Goal: Information Seeking & Learning: Check status

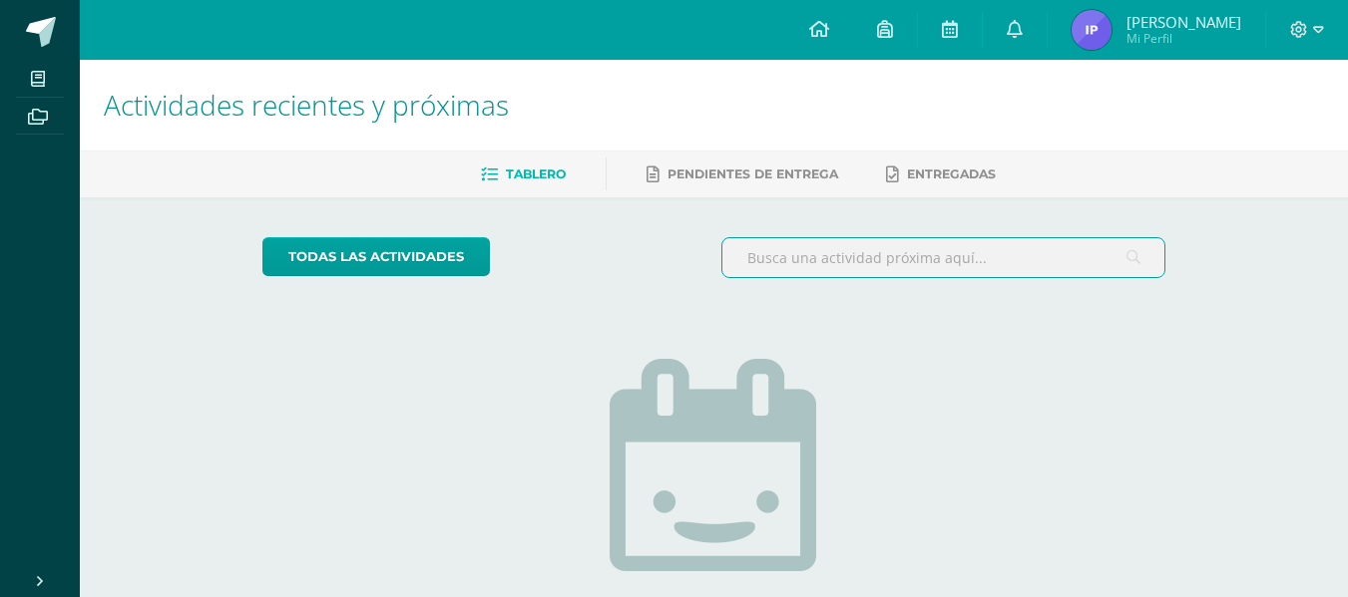
click at [824, 255] on input "text" at bounding box center [943, 257] width 442 height 39
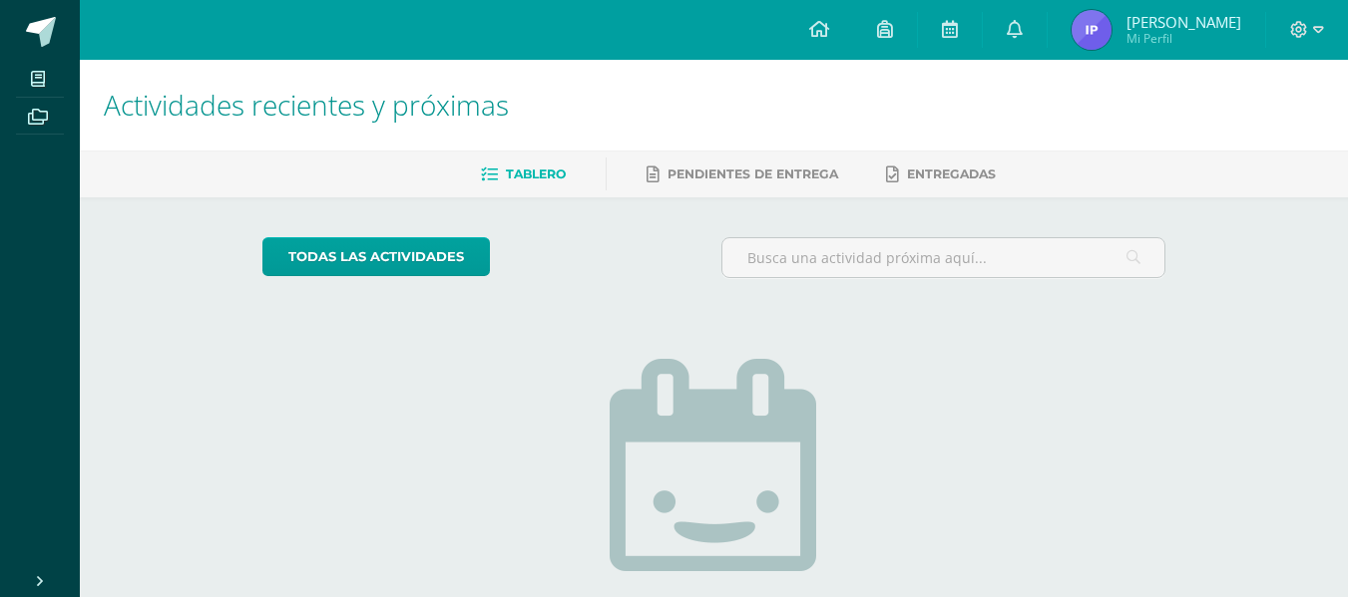
click at [955, 404] on div "todas las Actividades No tienes actividades Échale un vistazo a los demás perío…" at bounding box center [713, 505] width 982 height 616
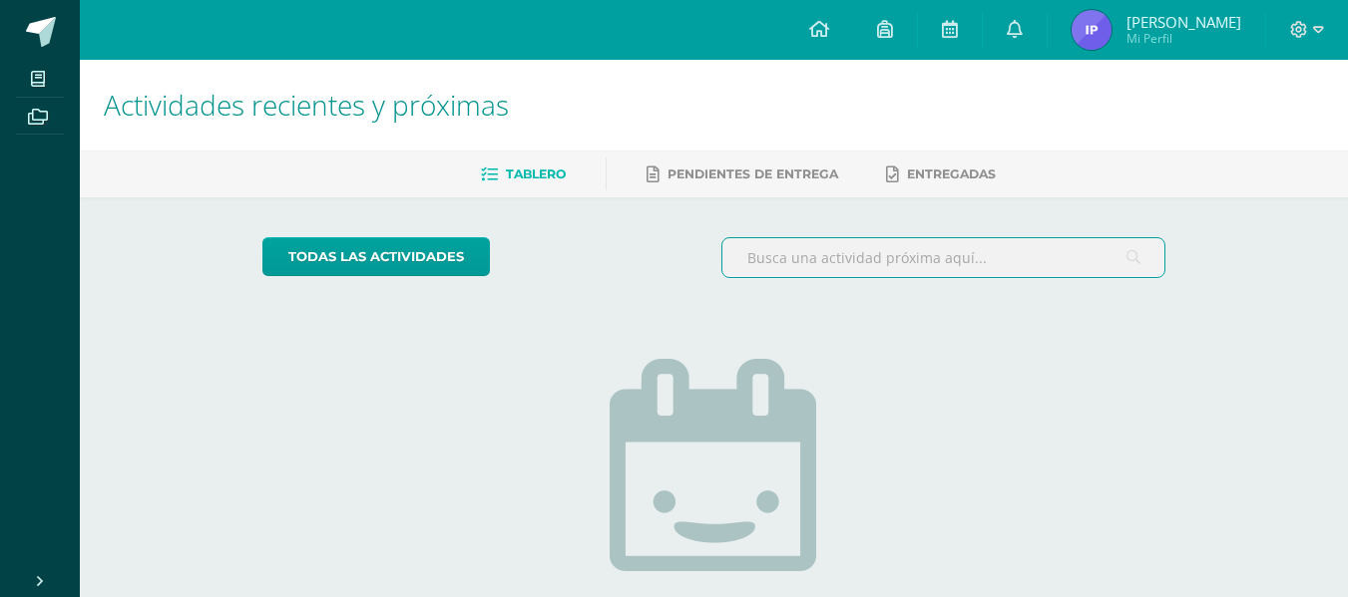
click at [898, 255] on input "text" at bounding box center [943, 257] width 442 height 39
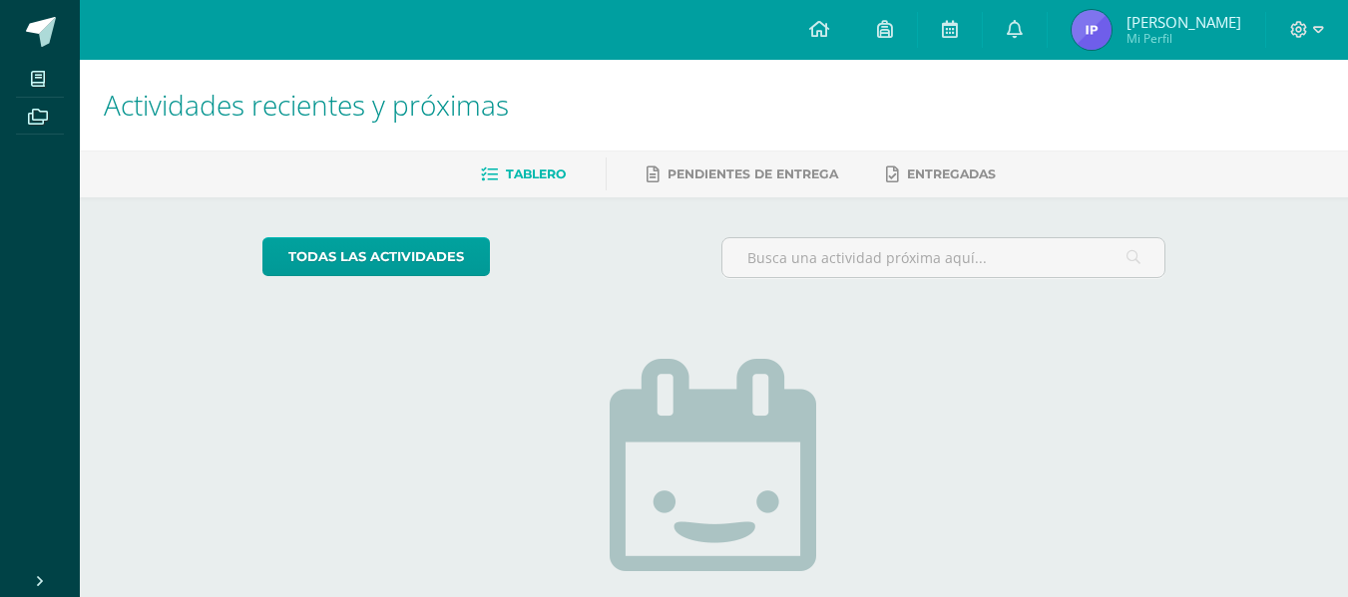
click at [1172, 211] on div "todas las Actividades No tienes actividades Échale un vistazo a los demás perío…" at bounding box center [713, 505] width 982 height 616
click at [1106, 34] on img at bounding box center [1091, 30] width 40 height 40
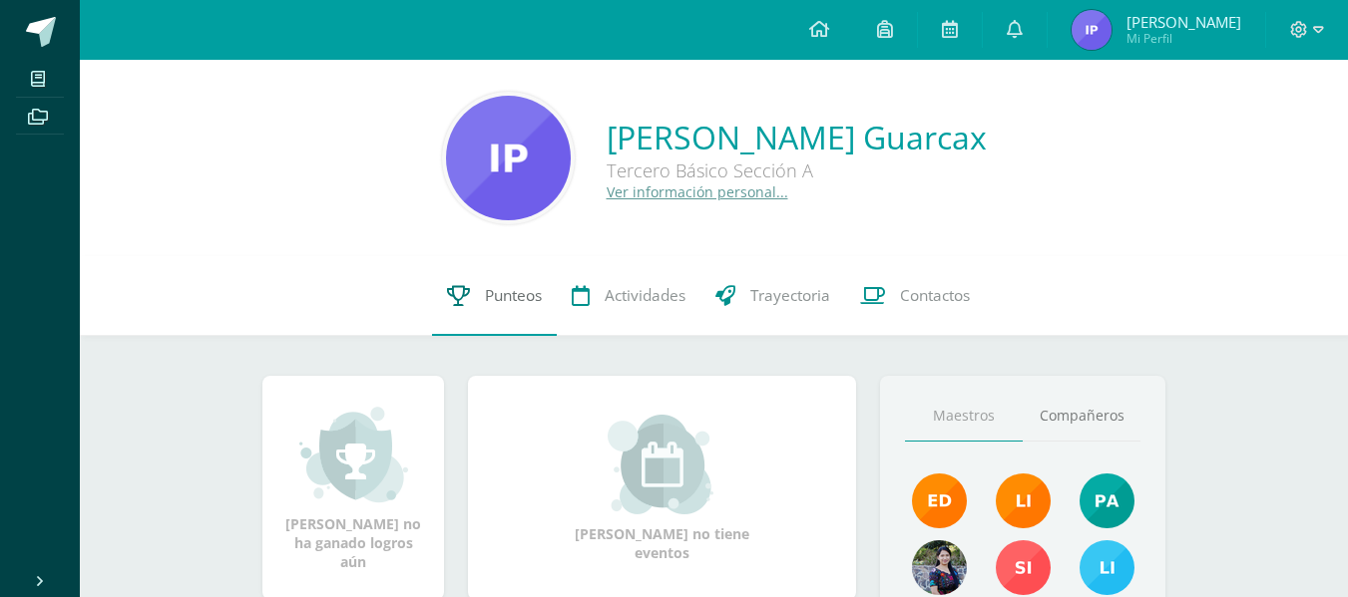
click at [489, 309] on link "Punteos" at bounding box center [494, 296] width 125 height 80
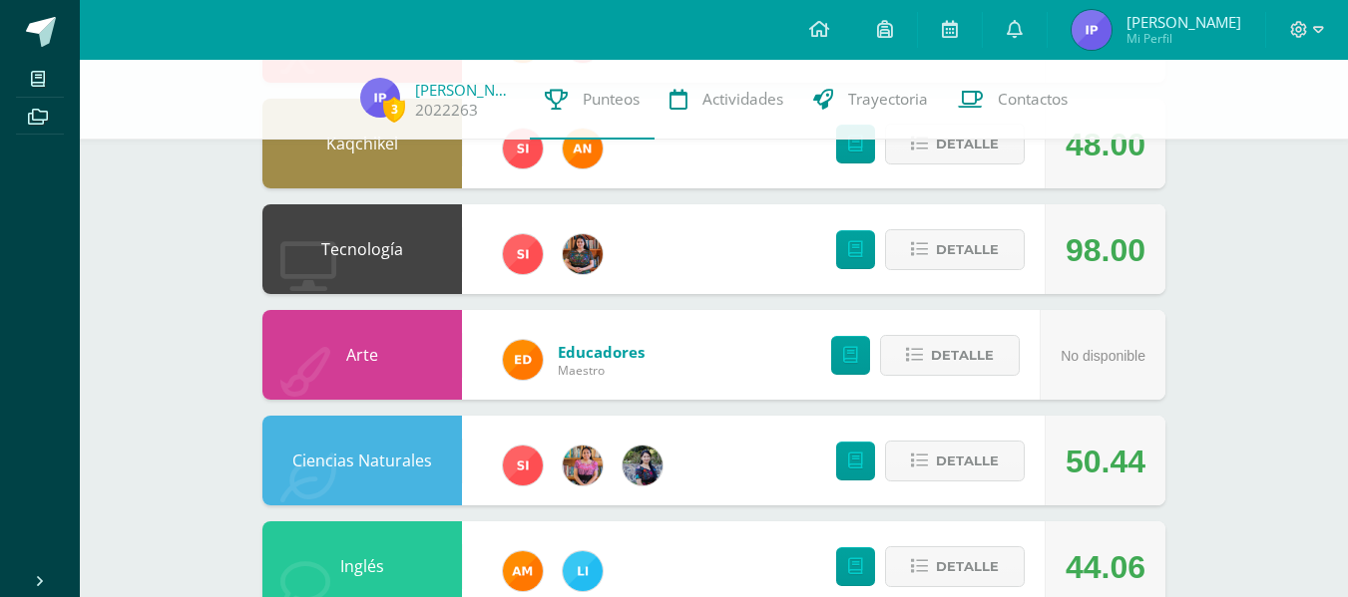
scroll to position [443, 0]
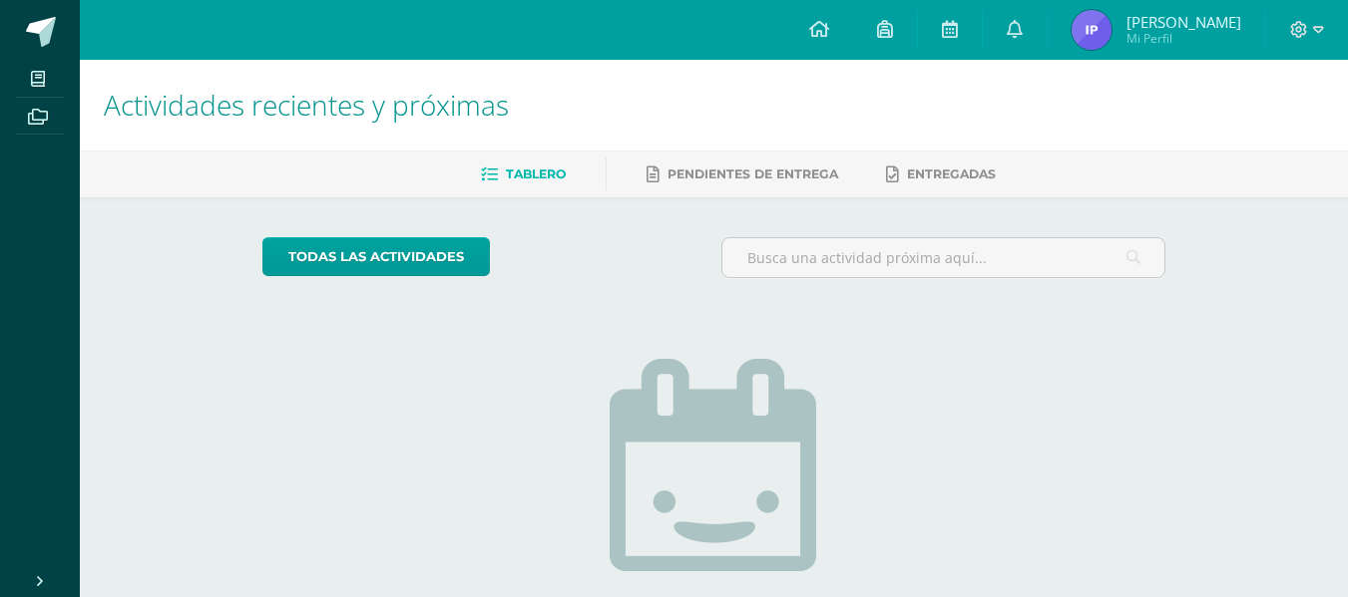
click at [1097, 26] on img at bounding box center [1091, 30] width 40 height 40
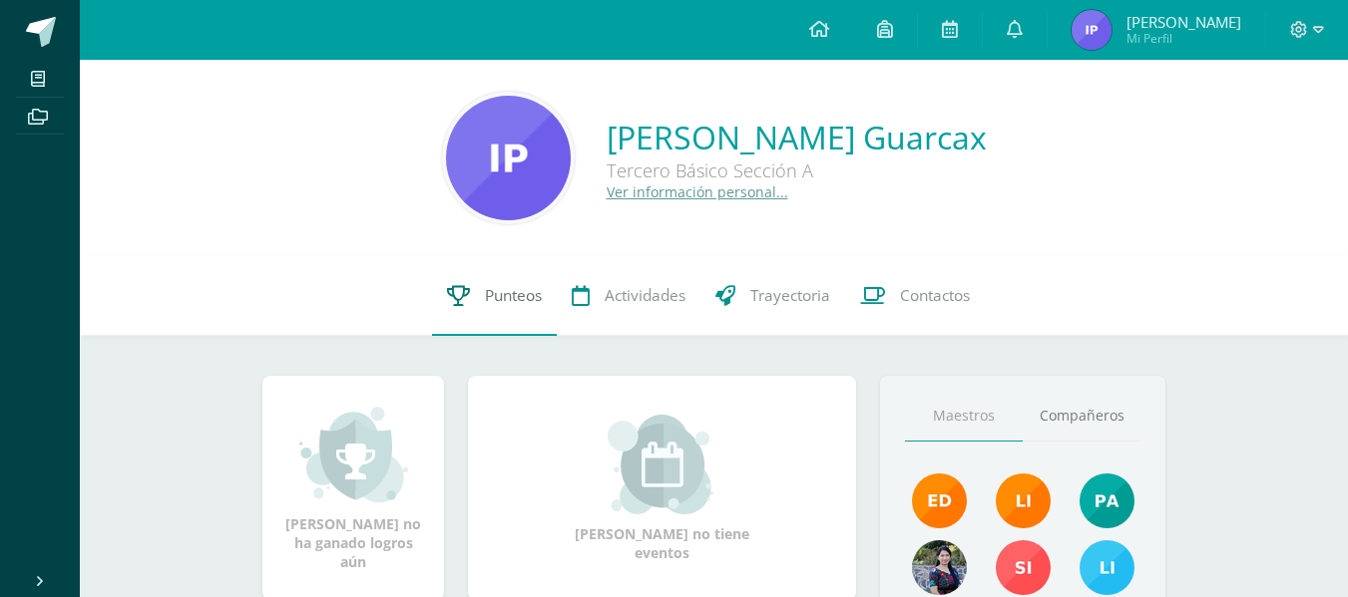
click at [509, 304] on span "Punteos" at bounding box center [513, 295] width 57 height 21
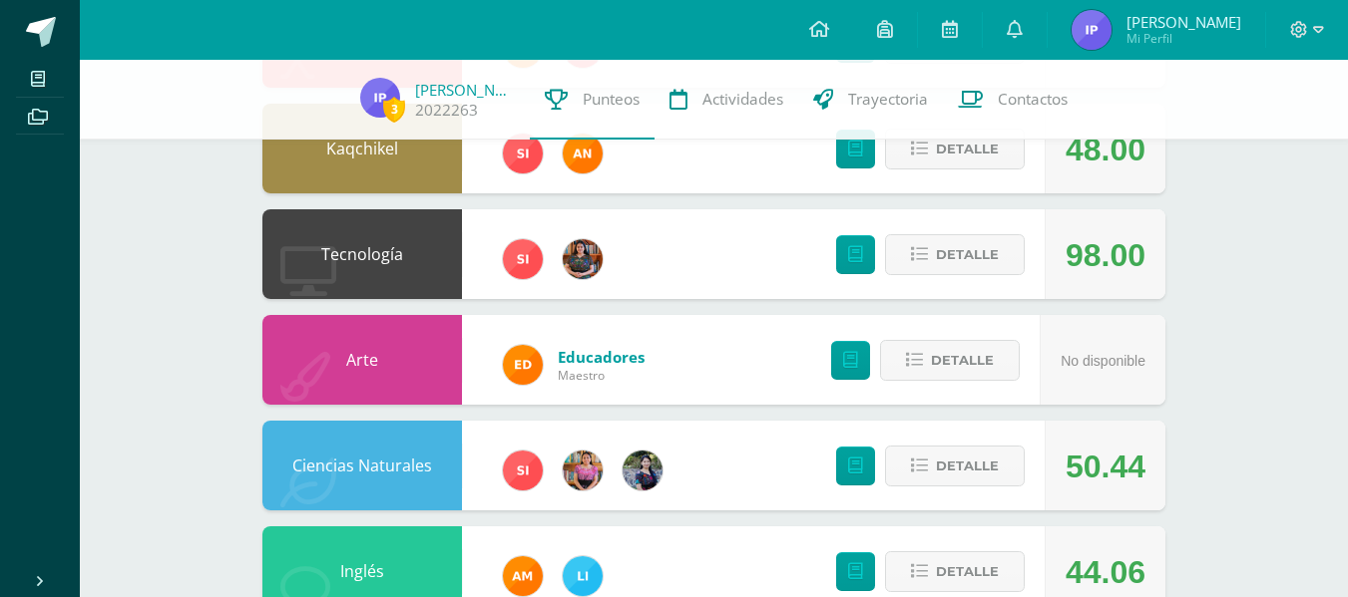
scroll to position [317, 0]
